Goal: Task Accomplishment & Management: Use online tool/utility

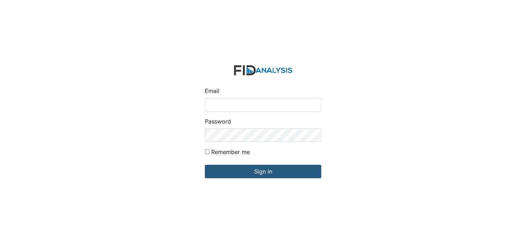
drag, startPoint x: 228, startPoint y: 105, endPoint x: 231, endPoint y: 109, distance: 4.1
click at [228, 105] on input "Email" at bounding box center [263, 104] width 117 height 13
type input "[EMAIL_ADDRESS][DOMAIN_NAME]"
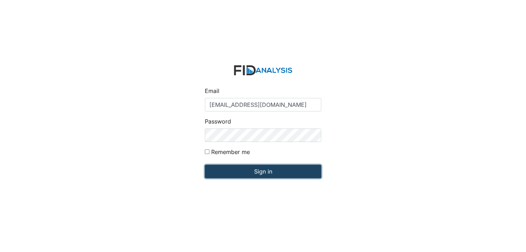
click at [260, 171] on input "Sign in" at bounding box center [263, 171] width 117 height 13
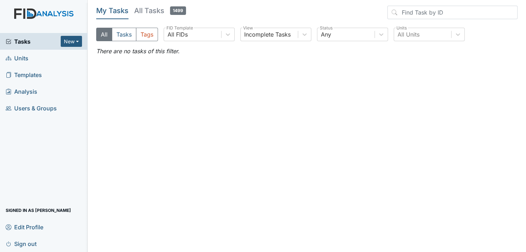
click at [17, 55] on span "Units" at bounding box center [17, 58] width 23 height 11
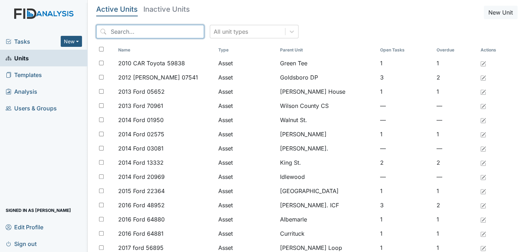
click at [124, 32] on input "search" at bounding box center [150, 31] width 108 height 13
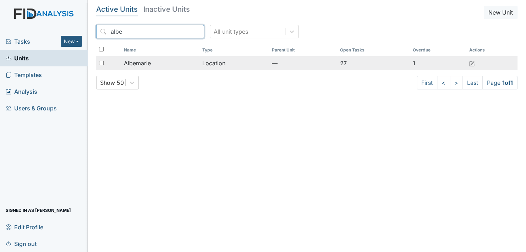
type input "albe"
click at [135, 61] on span "Albemarle" at bounding box center [137, 63] width 27 height 9
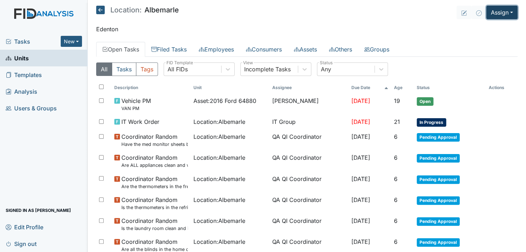
click at [505, 11] on button "Assign" at bounding box center [502, 12] width 31 height 13
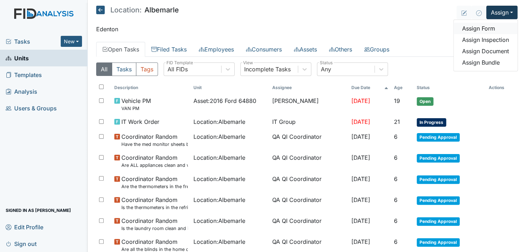
click at [484, 28] on link "Assign Form" at bounding box center [486, 28] width 64 height 11
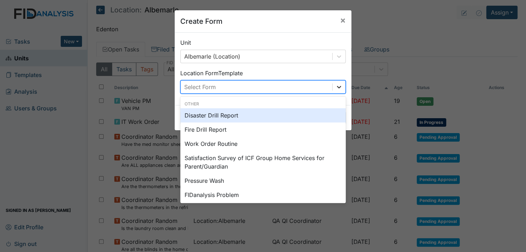
click at [337, 87] on icon at bounding box center [339, 87] width 4 height 2
click at [258, 115] on div "Disaster Drill Report" at bounding box center [263, 115] width 166 height 14
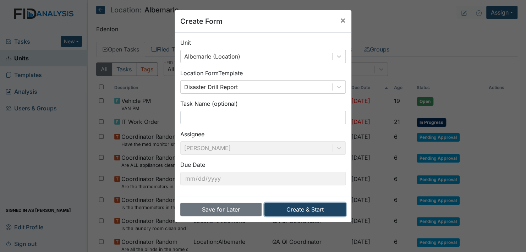
click at [302, 207] on button "Create & Start" at bounding box center [305, 209] width 81 height 13
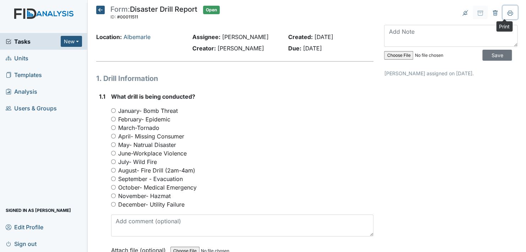
click at [509, 13] on icon at bounding box center [511, 14] width 4 height 2
click at [493, 12] on icon at bounding box center [496, 13] width 6 height 6
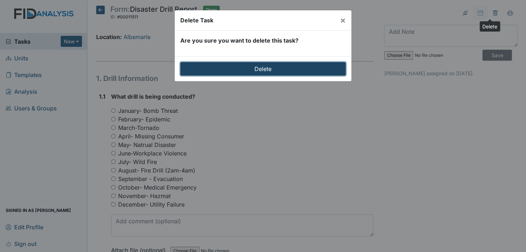
click at [264, 70] on input "Delete" at bounding box center [263, 68] width 166 height 13
